Goal: Navigation & Orientation: Go to known website

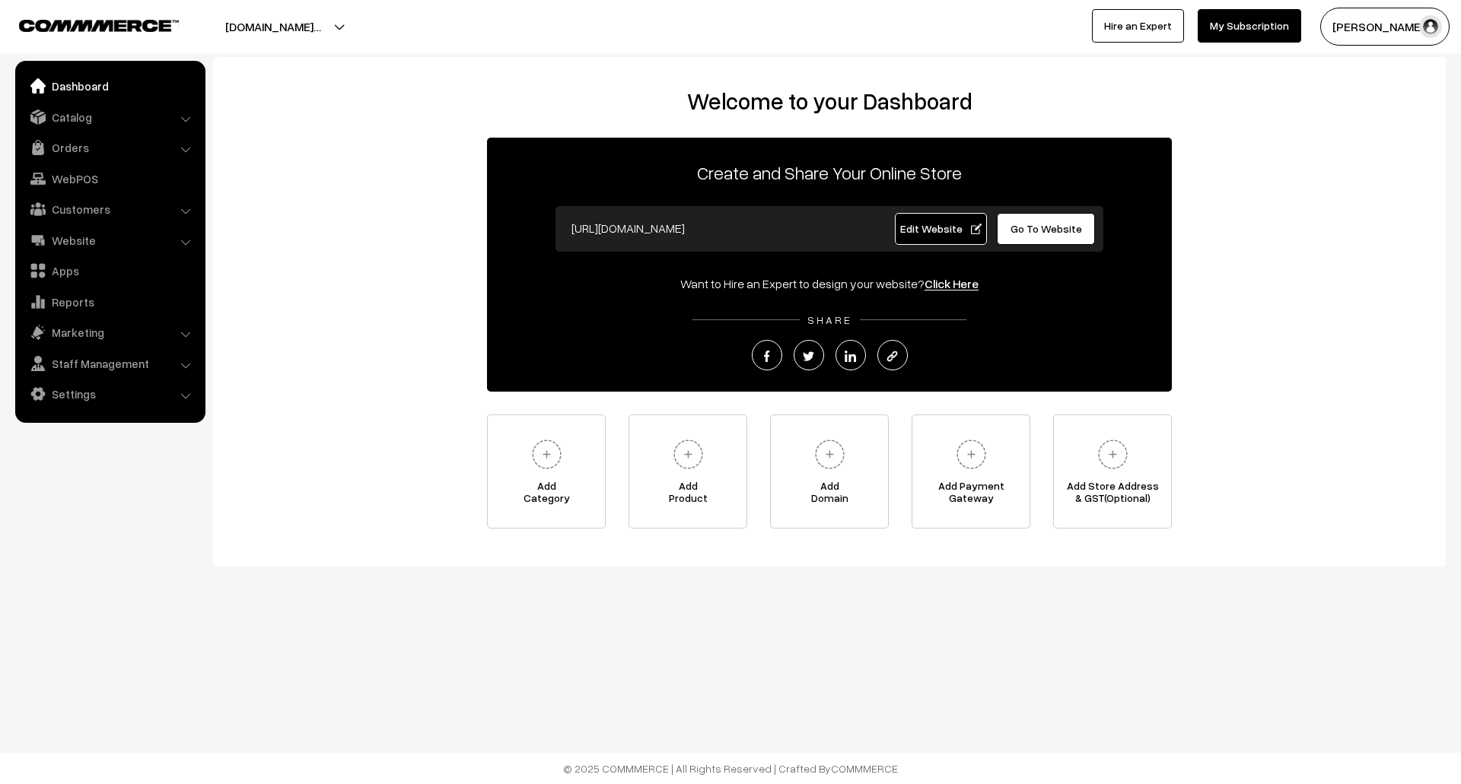
click at [946, 224] on span "Edit Website" at bounding box center [940, 228] width 81 height 13
click at [936, 225] on span "Edit Website" at bounding box center [940, 228] width 81 height 13
